Goal: Transaction & Acquisition: Purchase product/service

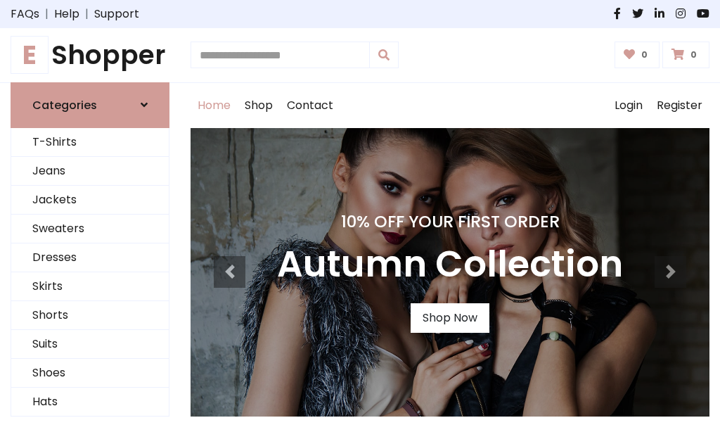
click at [360, 212] on h4 "10% Off Your First Order" at bounding box center [450, 222] width 346 height 20
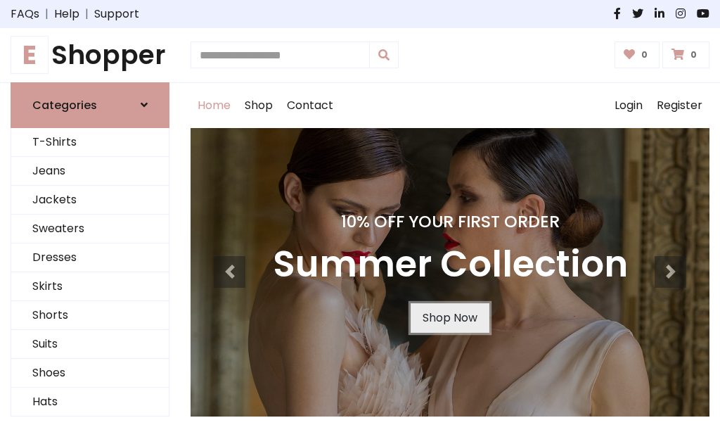
click at [449, 317] on link "Shop Now" at bounding box center [450, 318] width 79 height 30
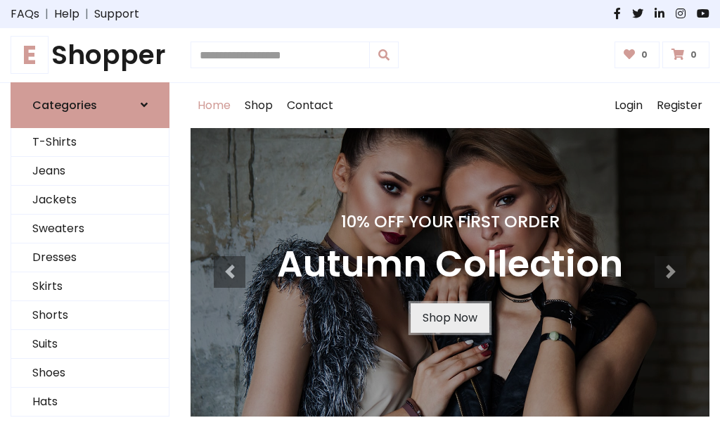
click at [449, 317] on link "Shop Now" at bounding box center [450, 318] width 79 height 30
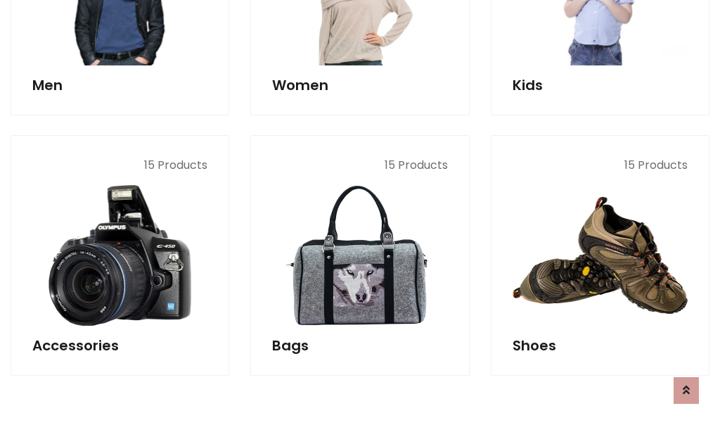
scroll to position [1402, 0]
